Goal: Information Seeking & Learning: Learn about a topic

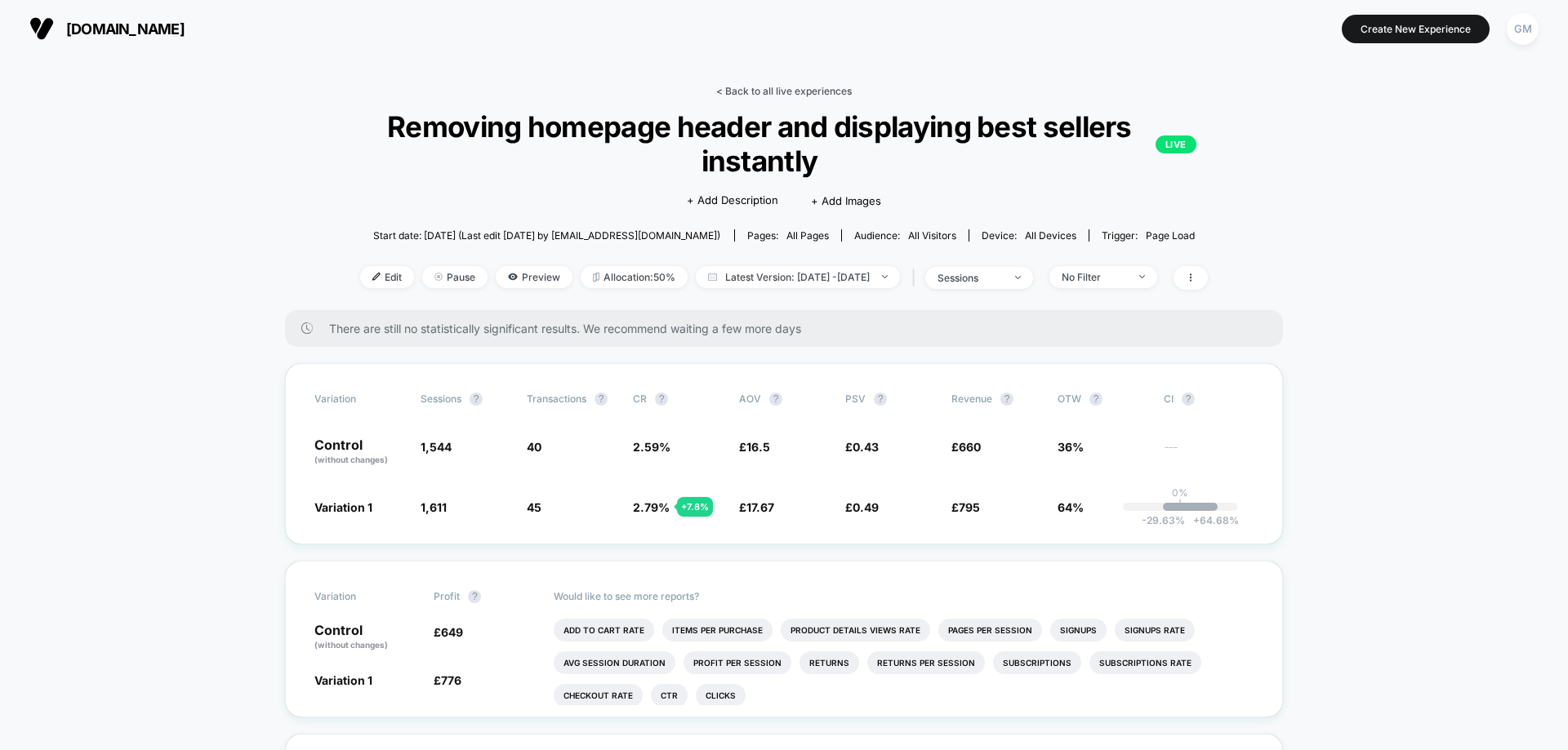
click at [769, 86] on link "< Back to all live experiences" at bounding box center [784, 90] width 136 height 12
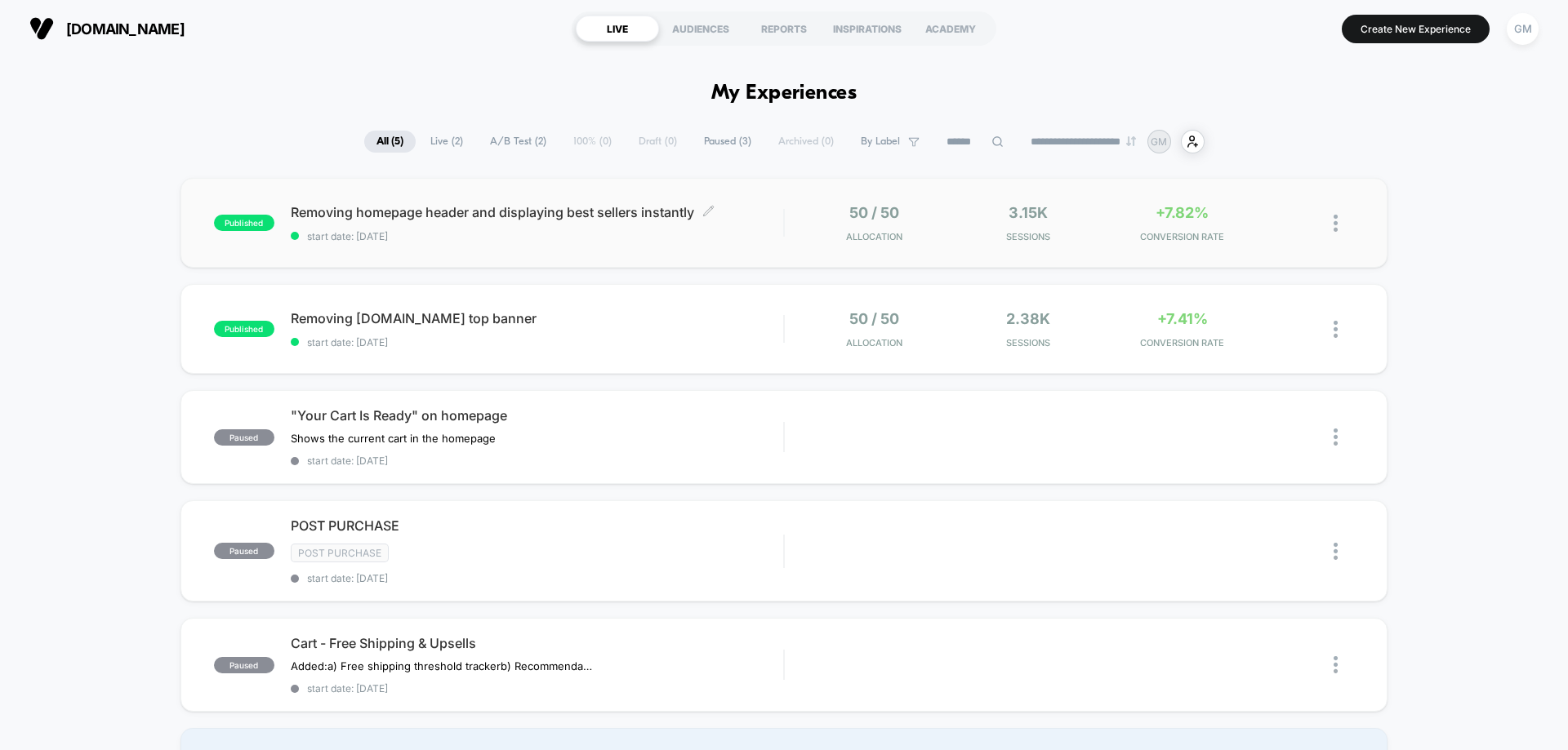
click at [761, 226] on div "Removing homepage header and displaying best sellers instantly Click to edit ex…" at bounding box center [537, 223] width 492 height 38
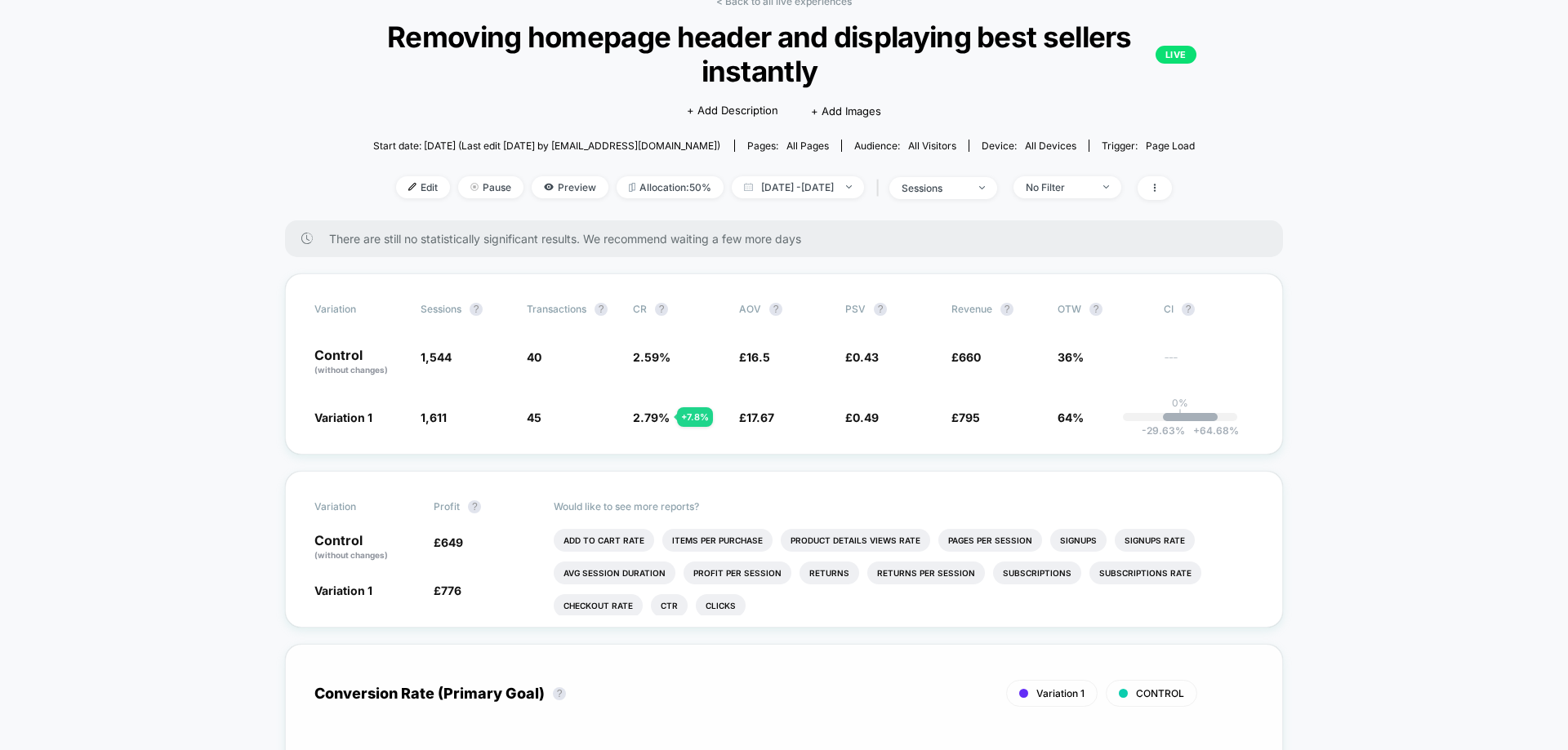
scroll to position [91, 0]
click at [652, 417] on span "2.79 %" at bounding box center [652, 417] width 37 height 14
click at [867, 416] on span "0.49" at bounding box center [865, 417] width 26 height 14
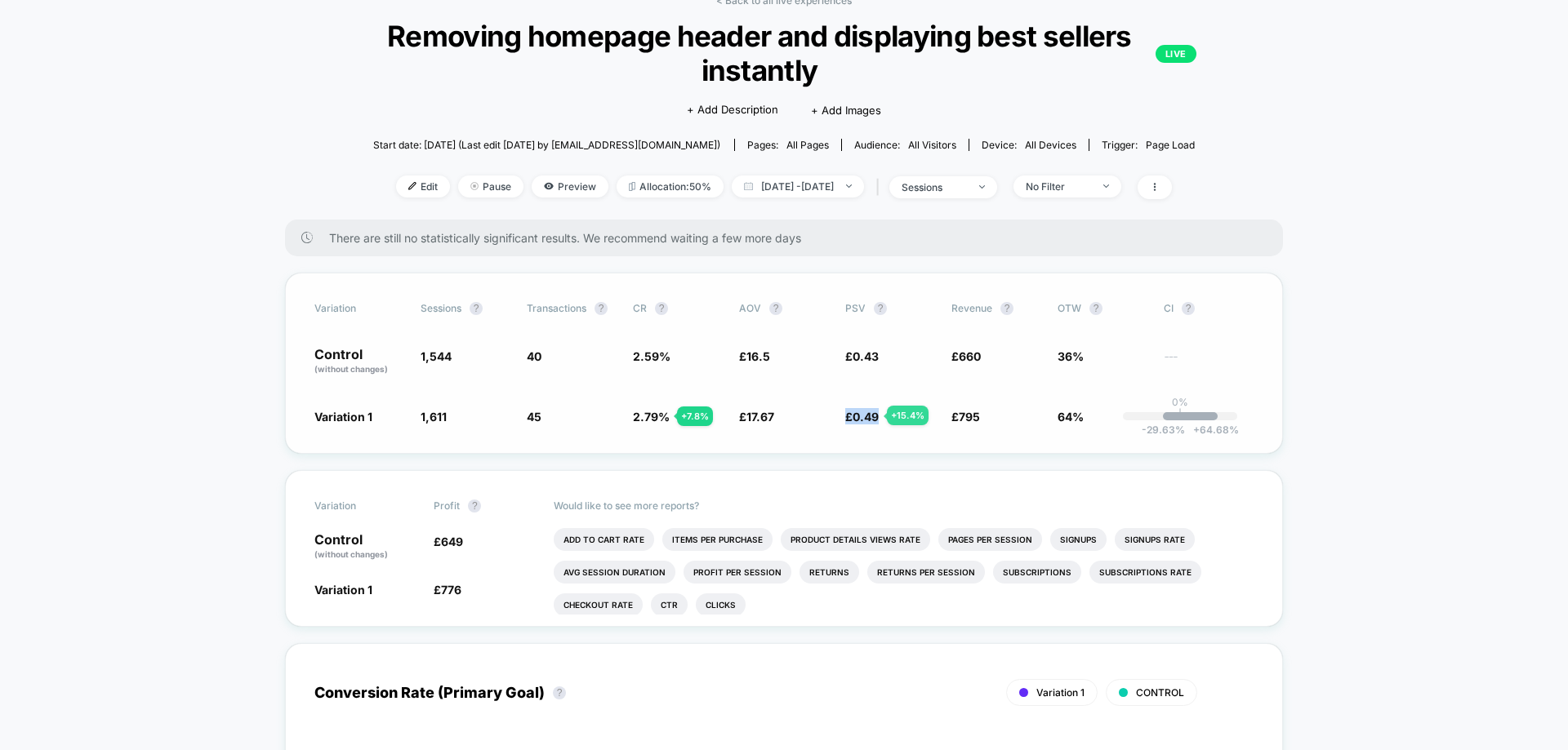
click at [867, 416] on span "0.49" at bounding box center [865, 417] width 26 height 14
click at [978, 415] on span "795" at bounding box center [969, 417] width 21 height 14
click at [1075, 415] on span "64%" at bounding box center [1070, 417] width 26 height 14
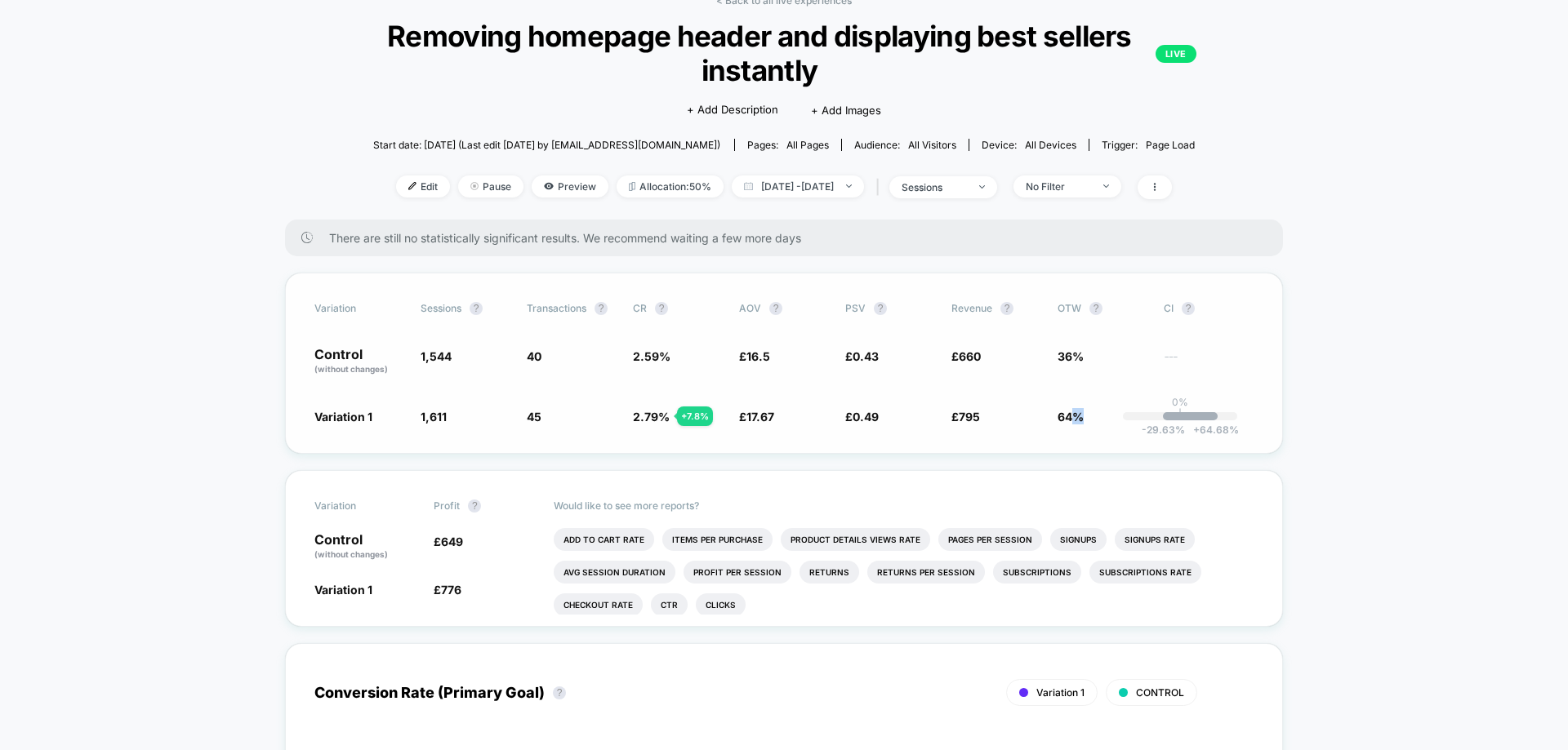
click at [1075, 415] on span "64%" at bounding box center [1070, 417] width 26 height 14
click at [667, 410] on span "2.79 %" at bounding box center [652, 417] width 37 height 14
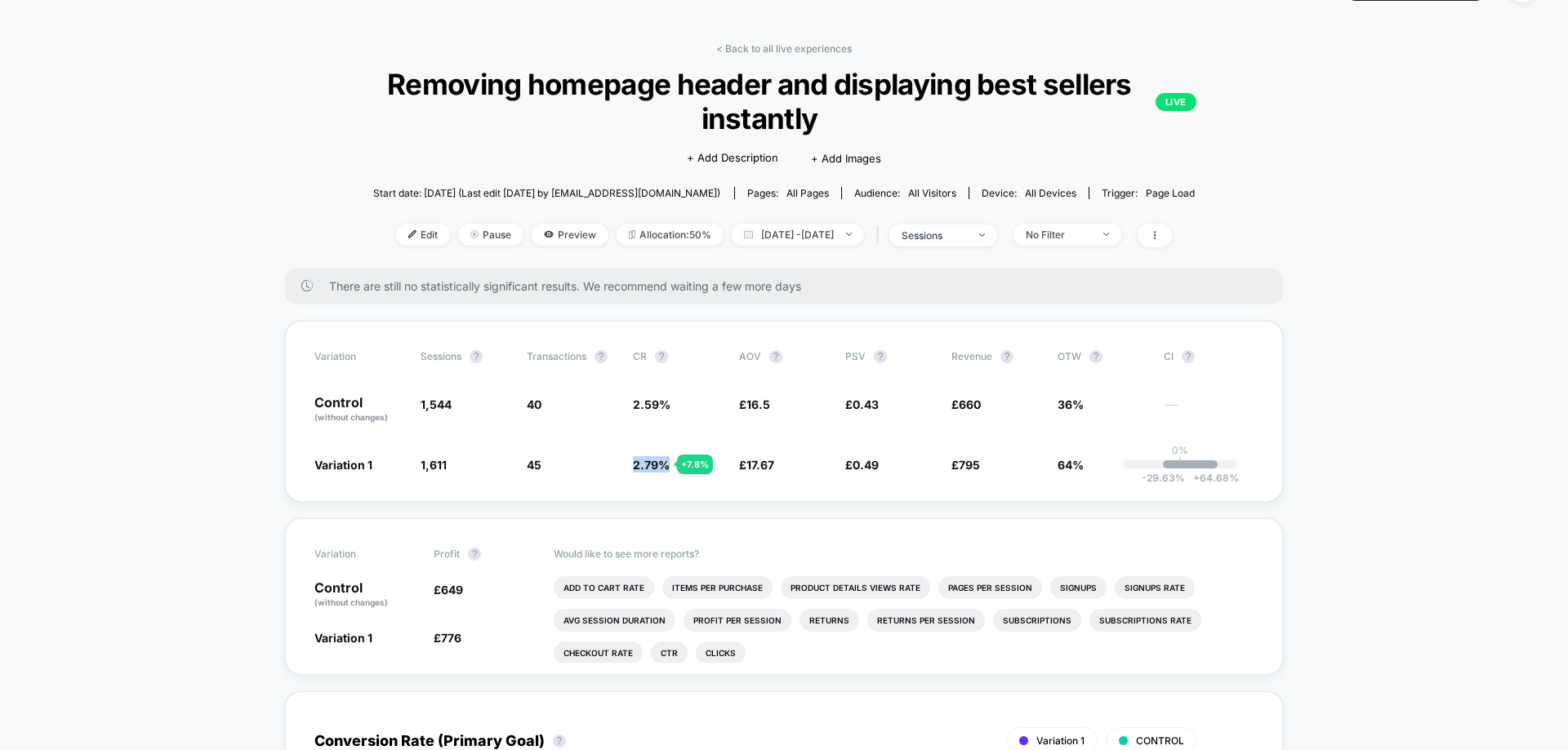
scroll to position [37, 0]
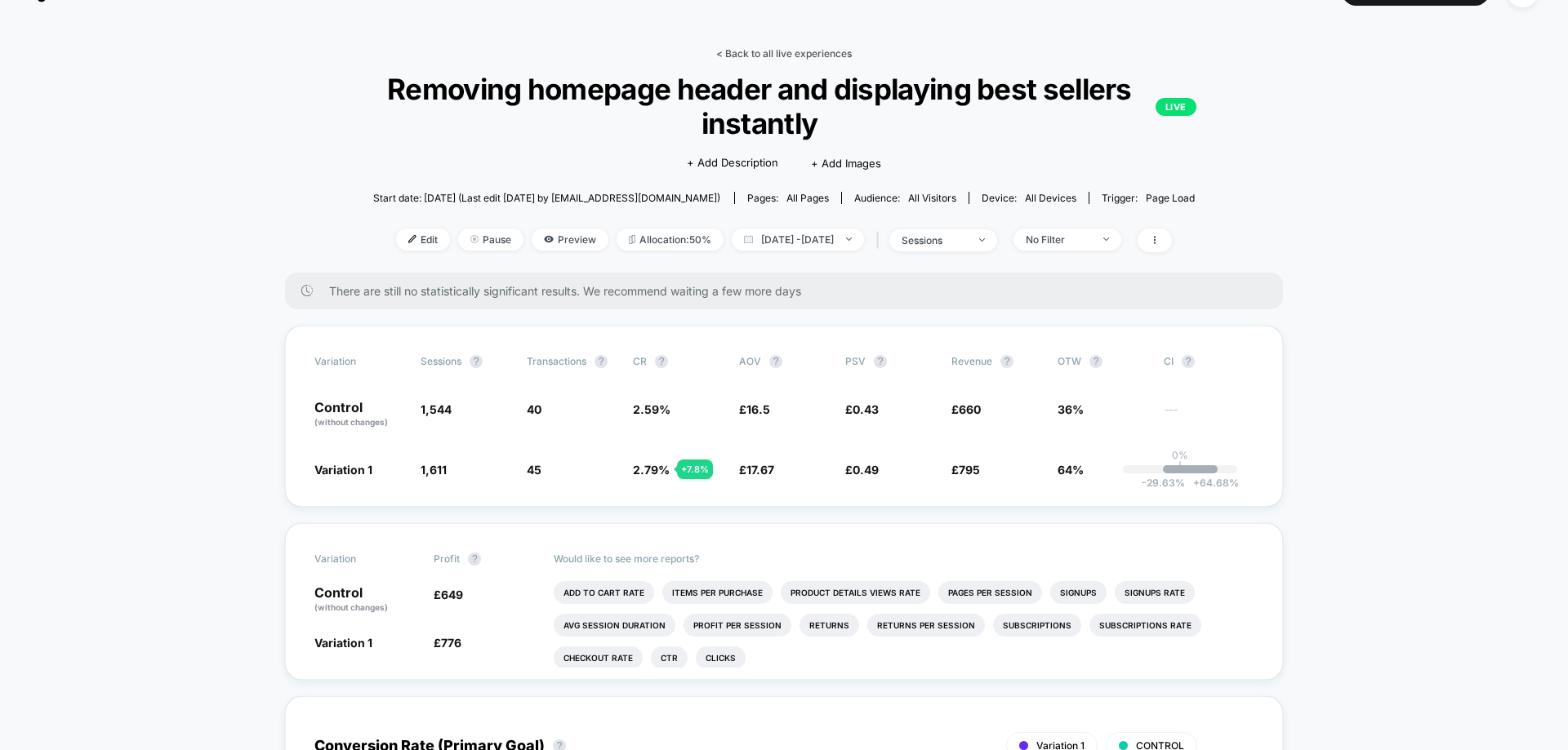
click at [756, 58] on link "< Back to all live experiences" at bounding box center [784, 53] width 136 height 12
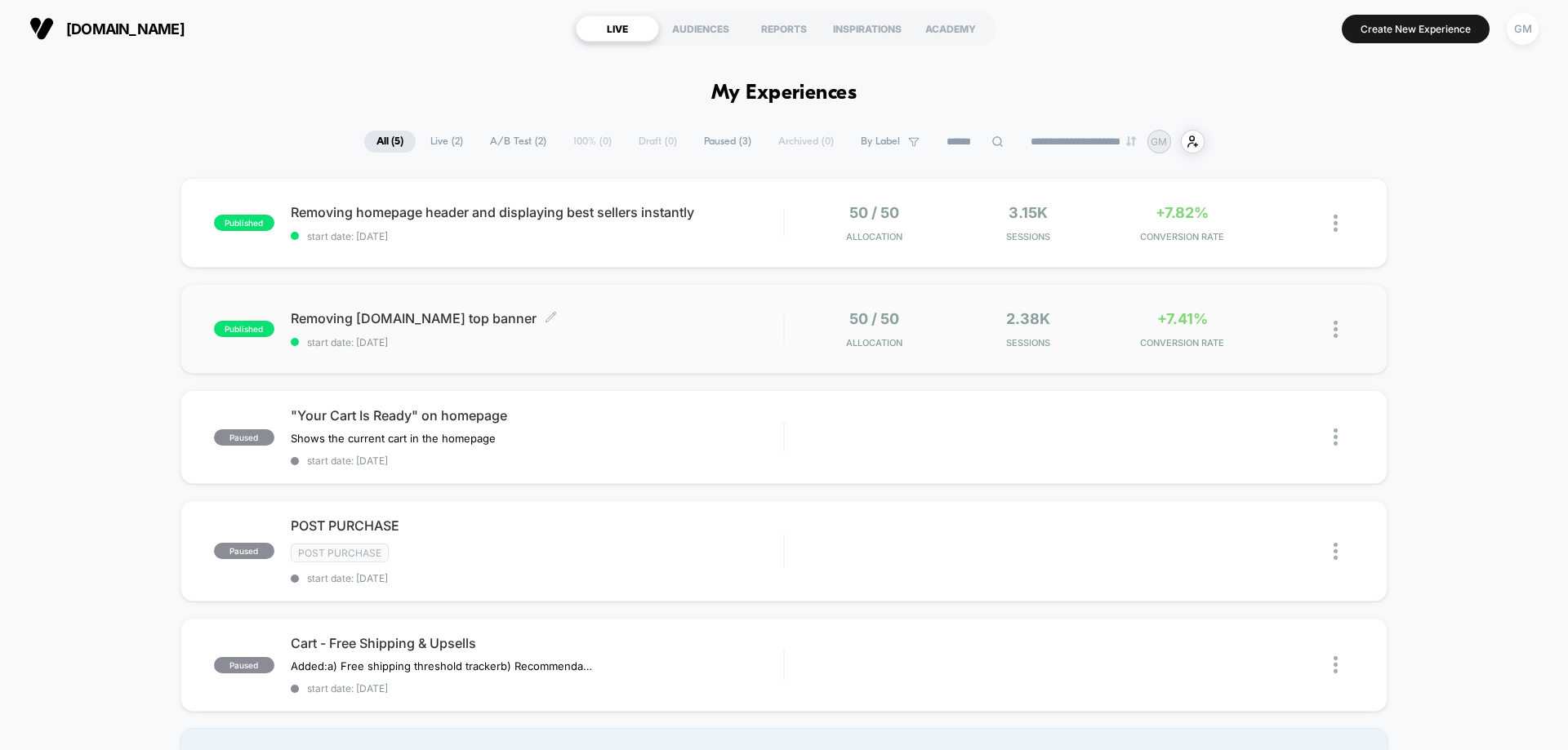
click at [771, 311] on span "Removing [DOMAIN_NAME] top banner Click to edit experience details" at bounding box center [537, 318] width 492 height 17
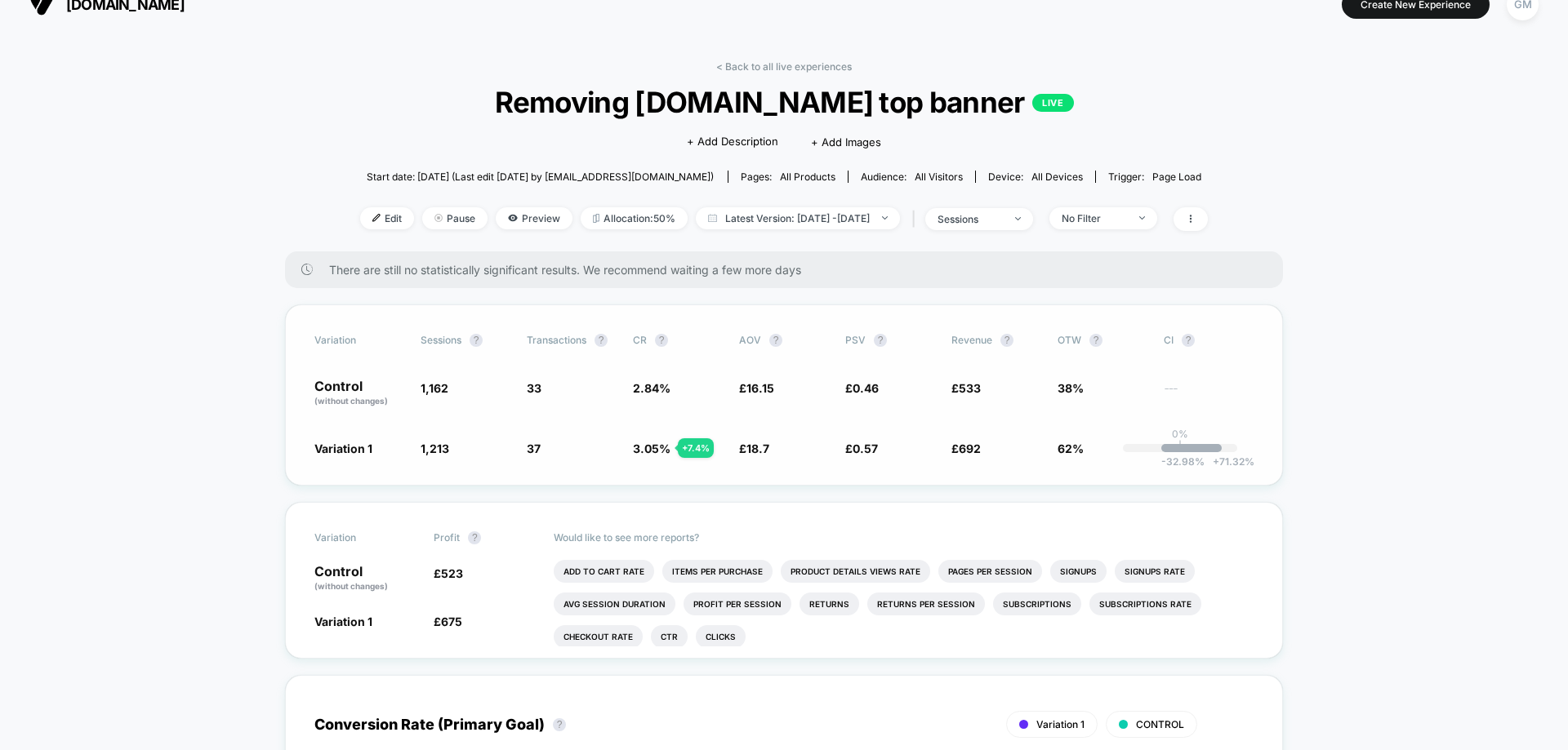
scroll to position [2, 0]
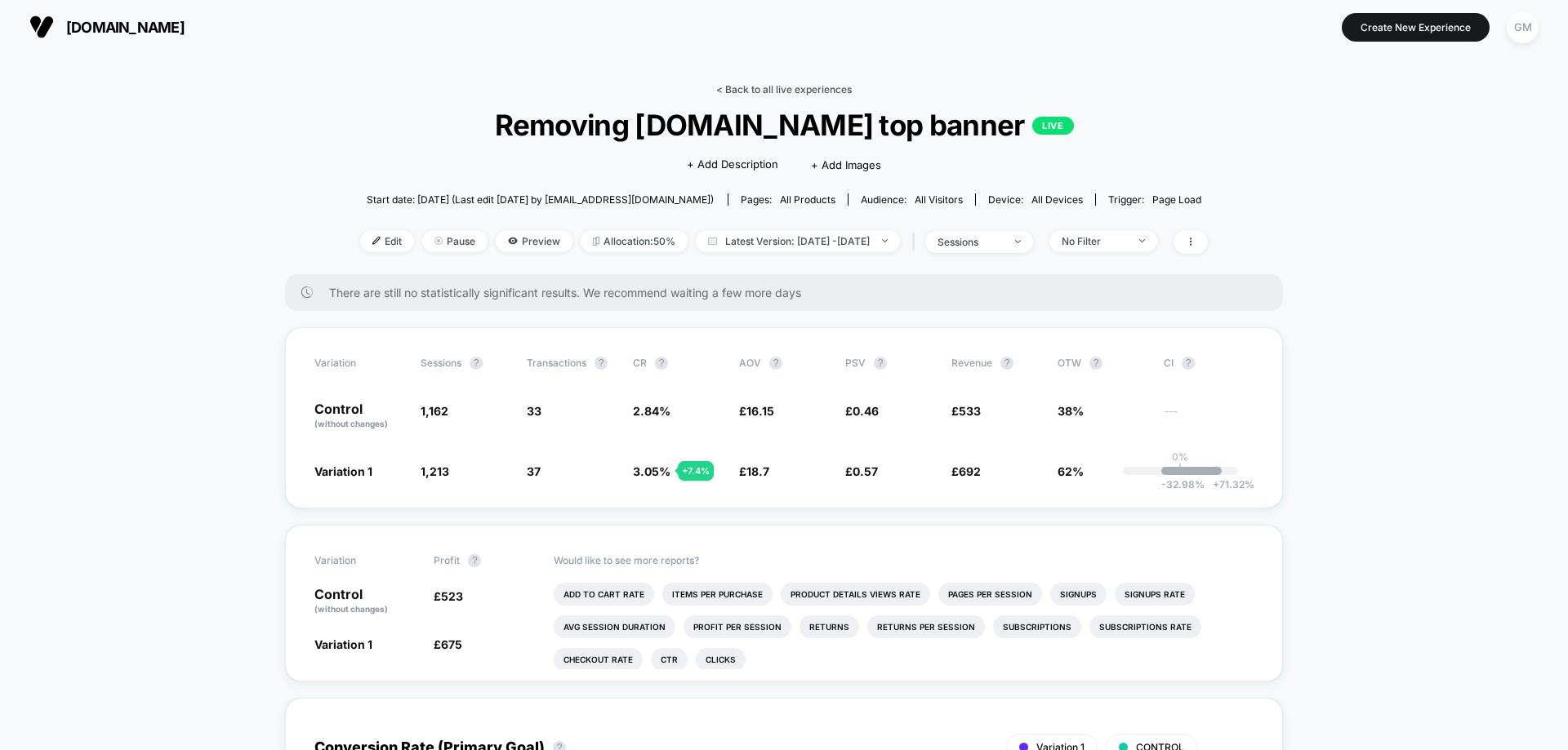
click at [756, 84] on link "< Back to all live experiences" at bounding box center [784, 89] width 136 height 12
